Goal: Check status

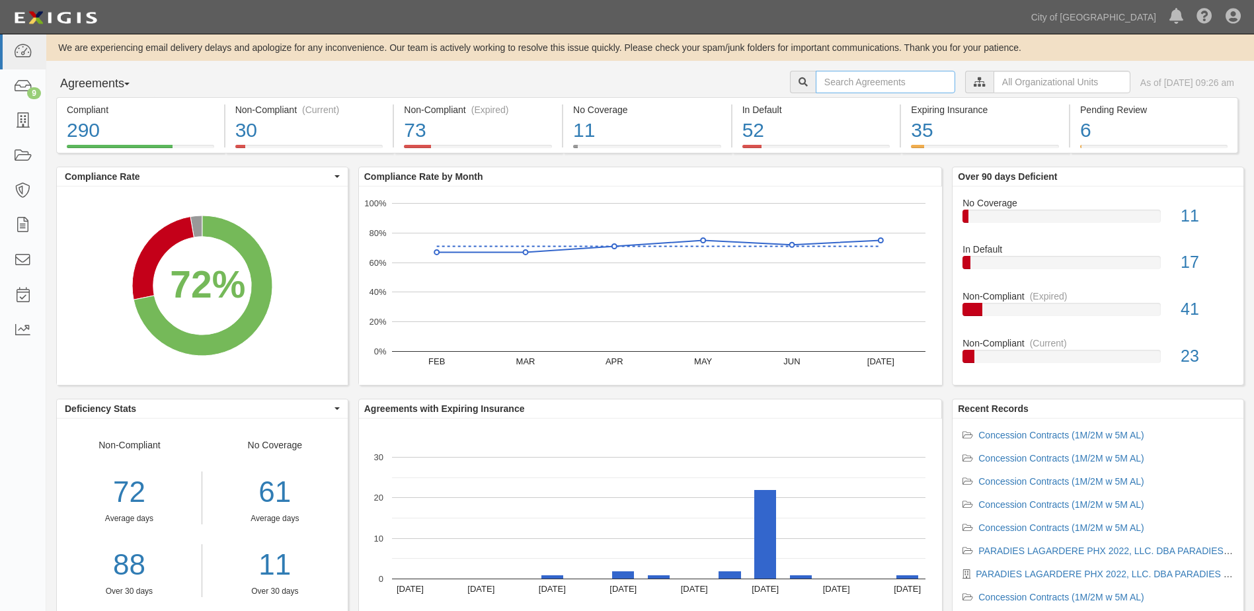
click at [824, 83] on input "text" at bounding box center [886, 82] width 140 height 22
type input "[PERSON_NAME]"
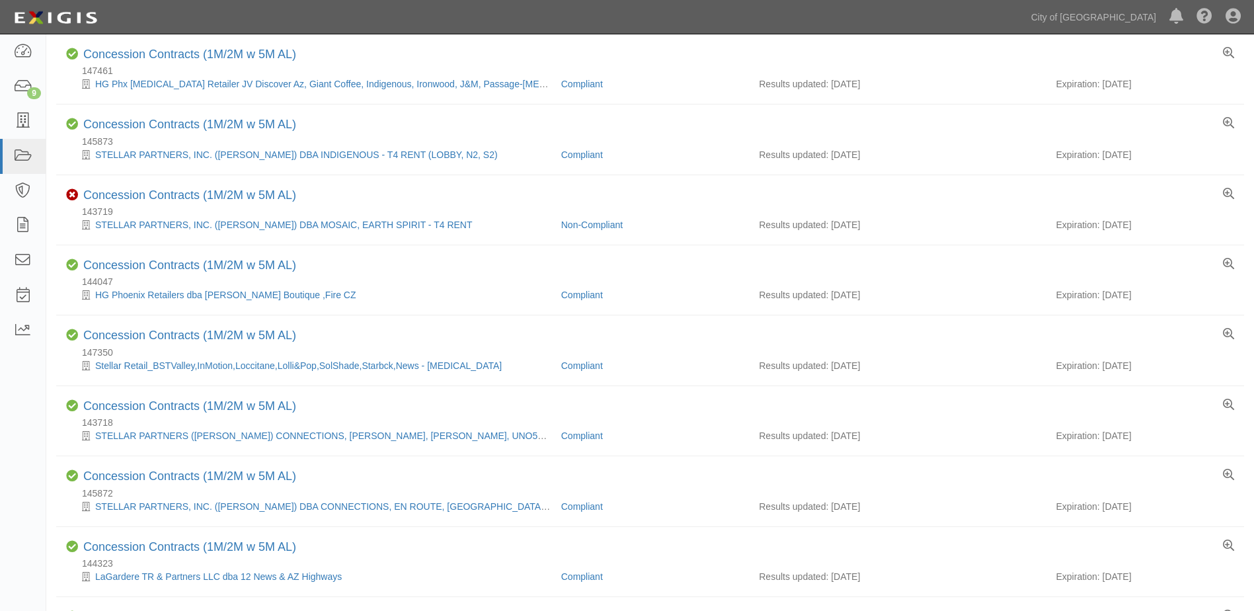
scroll to position [131, 0]
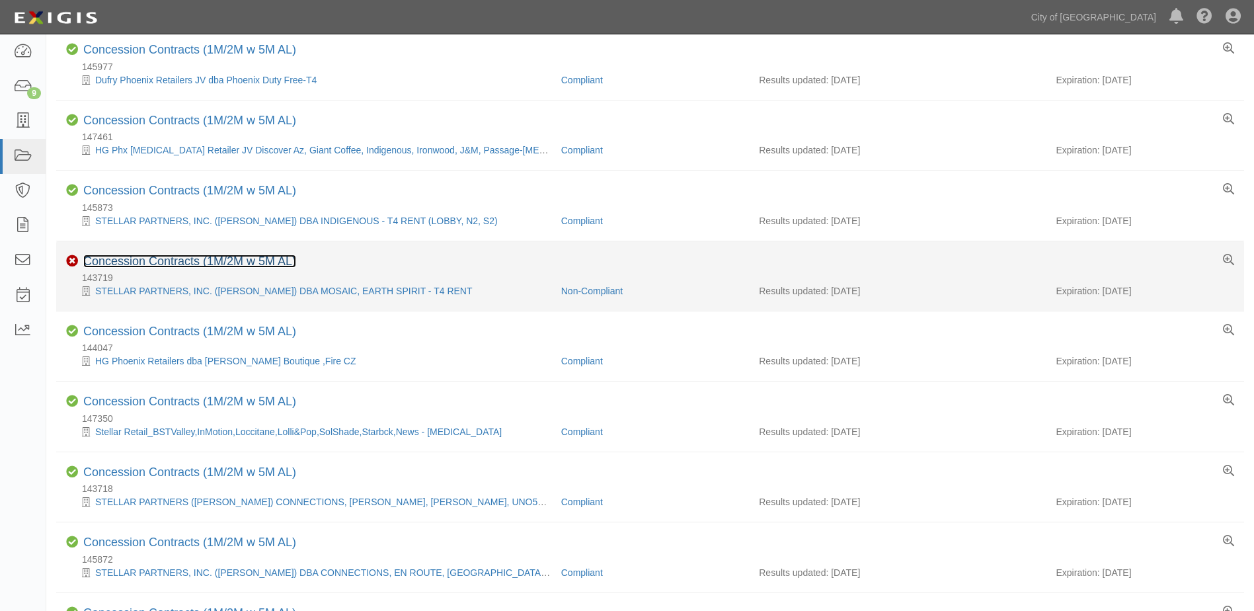
click at [227, 258] on link "Concession Contracts (1M/2M w 5M AL)" at bounding box center [189, 261] width 213 height 13
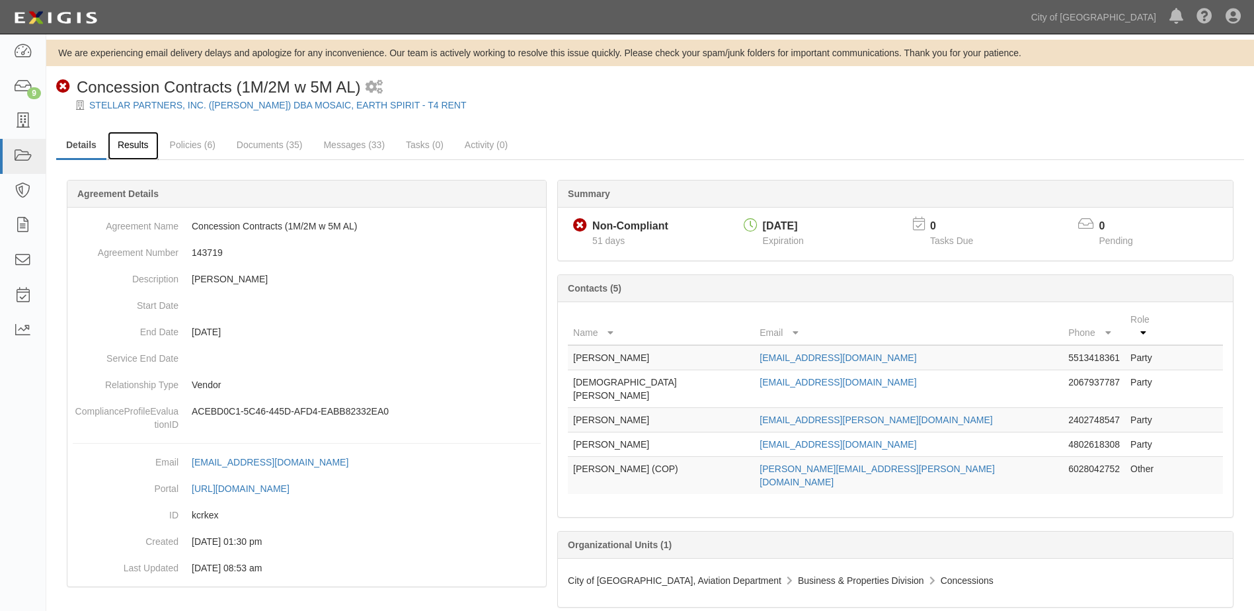
click at [146, 143] on link "Results" at bounding box center [133, 146] width 51 height 28
